Goal: Navigation & Orientation: Find specific page/section

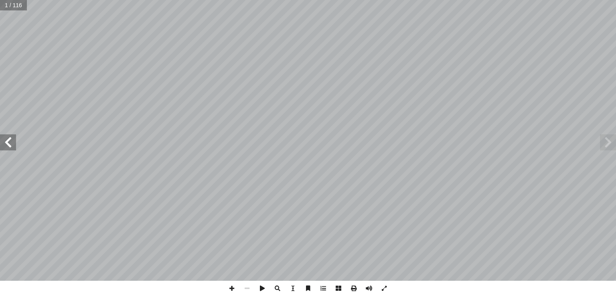
click at [4, 145] on span at bounding box center [8, 142] width 16 height 16
click at [6, 143] on span at bounding box center [8, 142] width 16 height 16
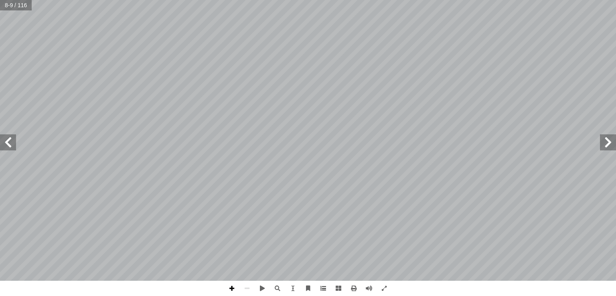
click at [235, 287] on span at bounding box center [231, 288] width 15 height 15
click at [1, 139] on span at bounding box center [8, 142] width 16 height 16
